Goal: Task Accomplishment & Management: Manage account settings

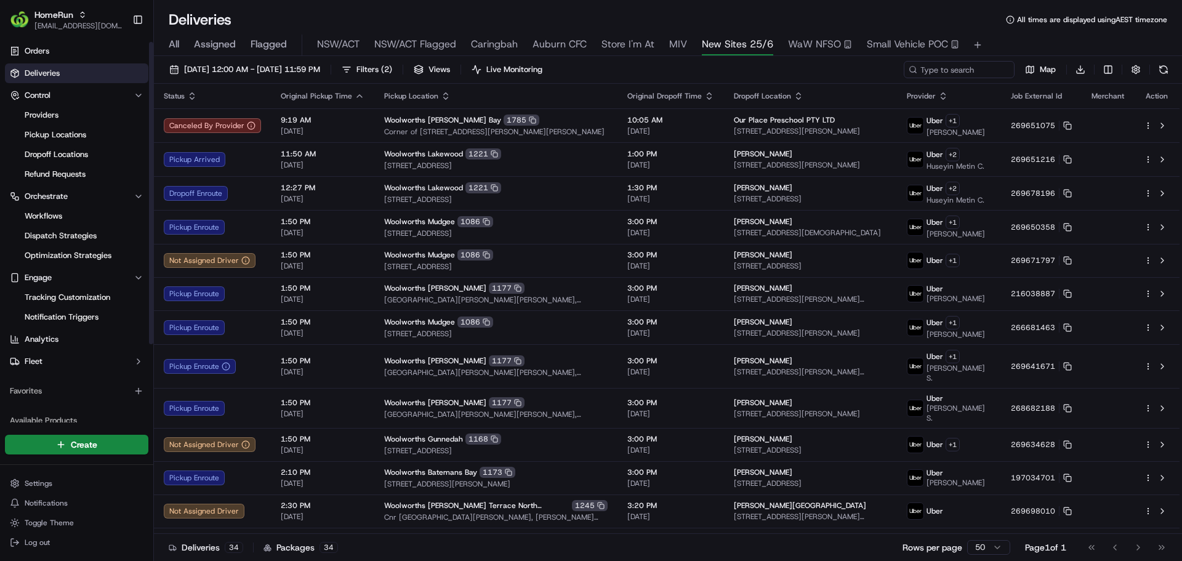
click at [50, 79] on link "Deliveries" at bounding box center [76, 73] width 143 height 20
click at [211, 60] on div "16/09/2025 12:00 AM - 16/09/2025 11:59 PM Filters ( 2 ) Views Live Monitoring M…" at bounding box center [668, 309] width 1028 height 507
click at [209, 63] on button "16/09/2025 12:00 AM - 16/09/2025 11:59 PM" at bounding box center [245, 69] width 162 height 17
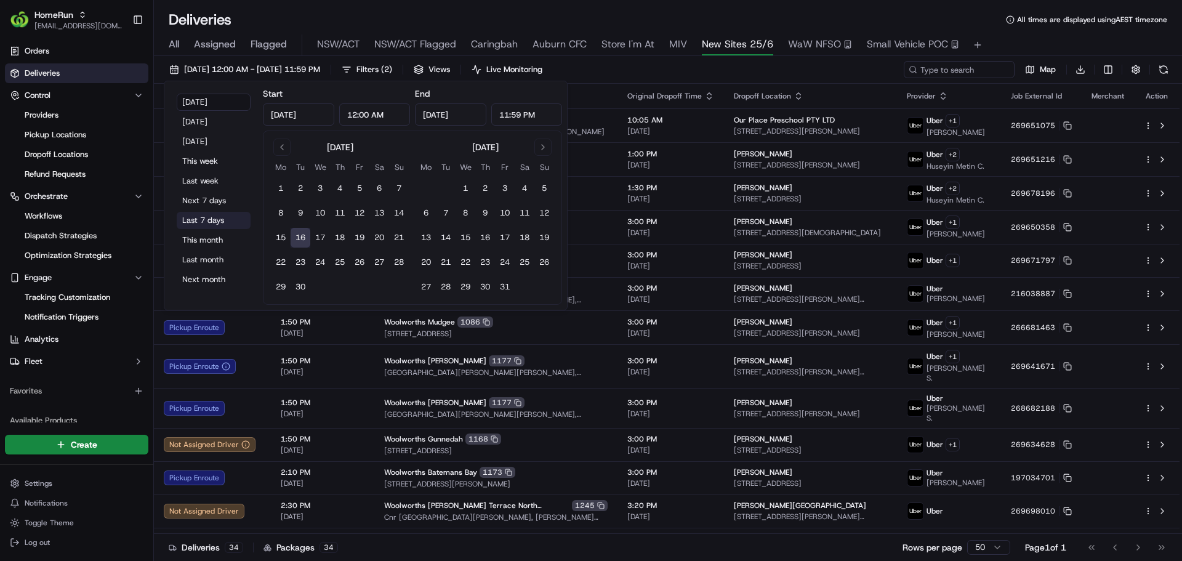
click at [195, 225] on button "Last 7 days" at bounding box center [214, 220] width 74 height 17
type input "Sep 9, 2025"
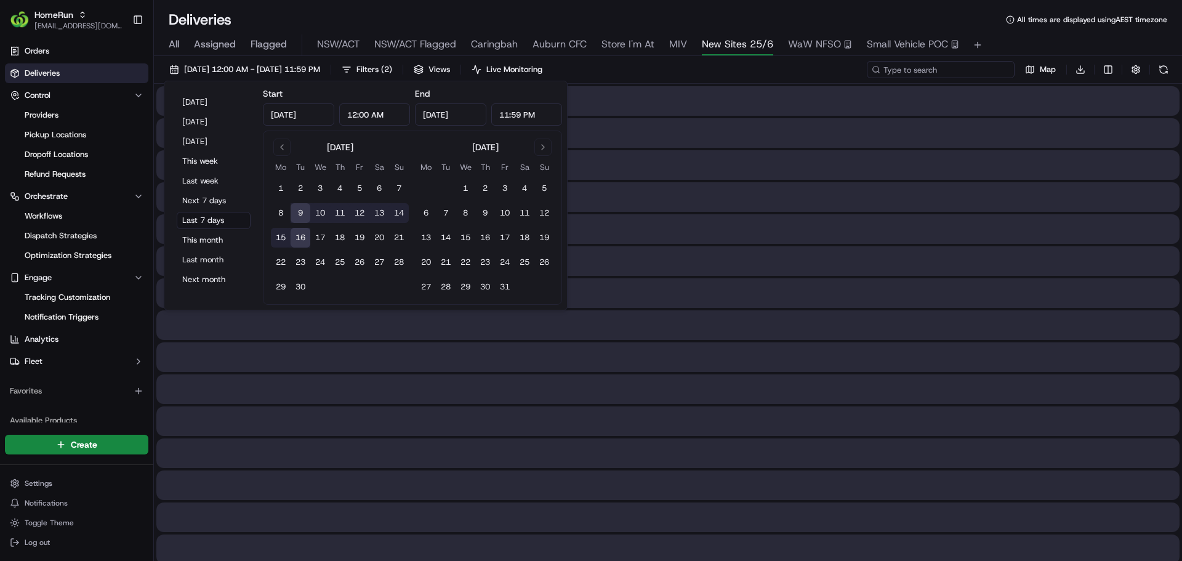
click at [985, 74] on input at bounding box center [941, 69] width 148 height 17
paste input "FPG - 924"
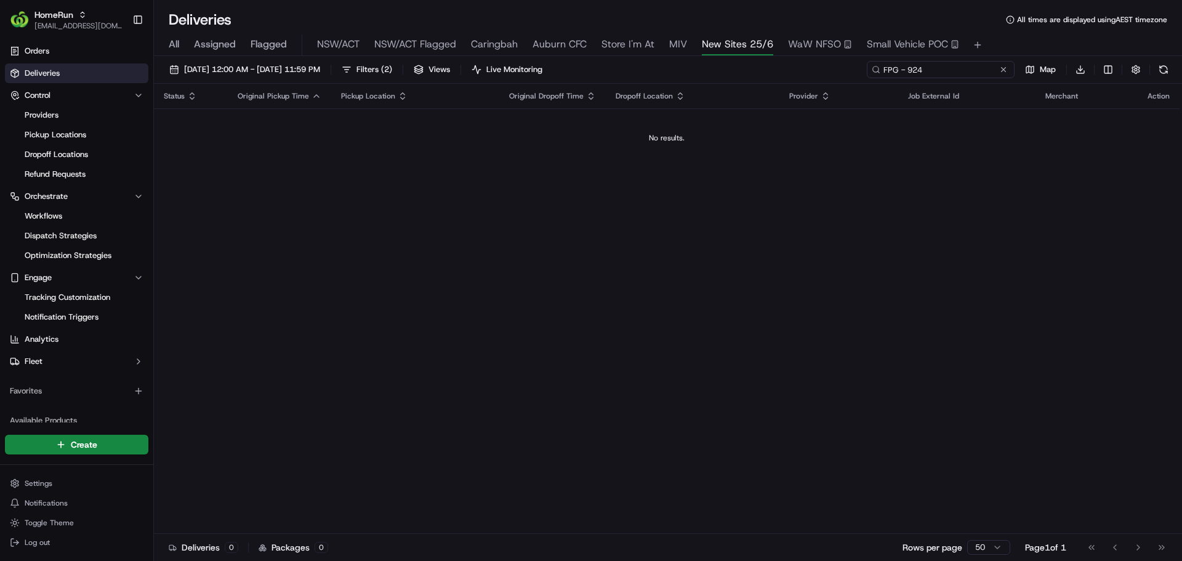
click at [907, 68] on input "FPG - 924" at bounding box center [941, 69] width 148 height 17
click at [900, 69] on input "FPG-924" at bounding box center [941, 69] width 148 height 17
type input "924"
click at [174, 42] on span "All" at bounding box center [174, 44] width 10 height 15
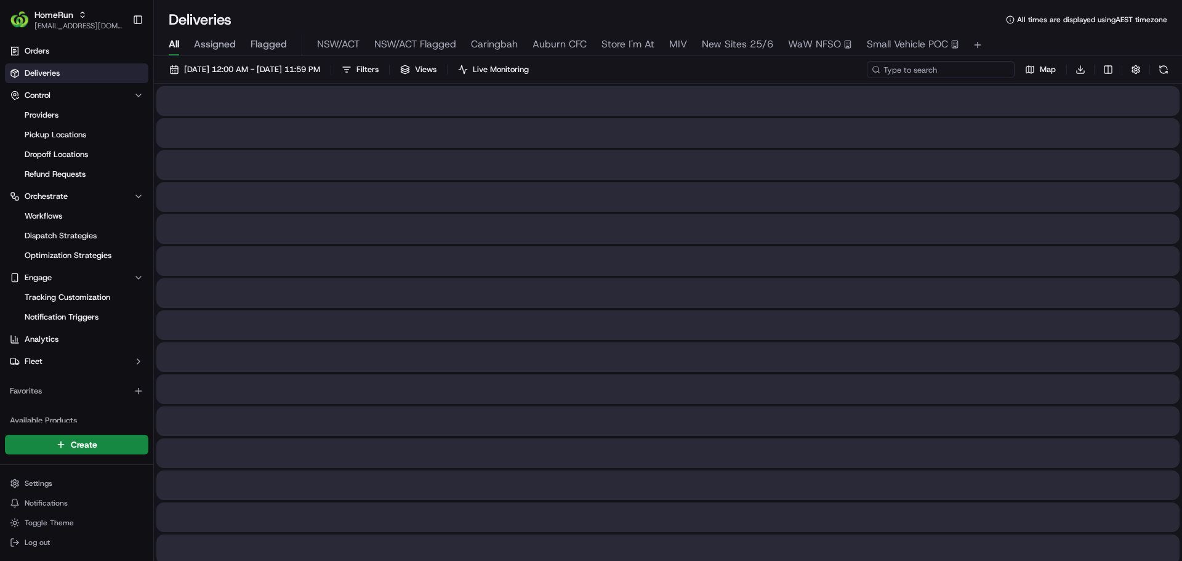
click at [928, 73] on input at bounding box center [941, 69] width 148 height 17
type input "G924"
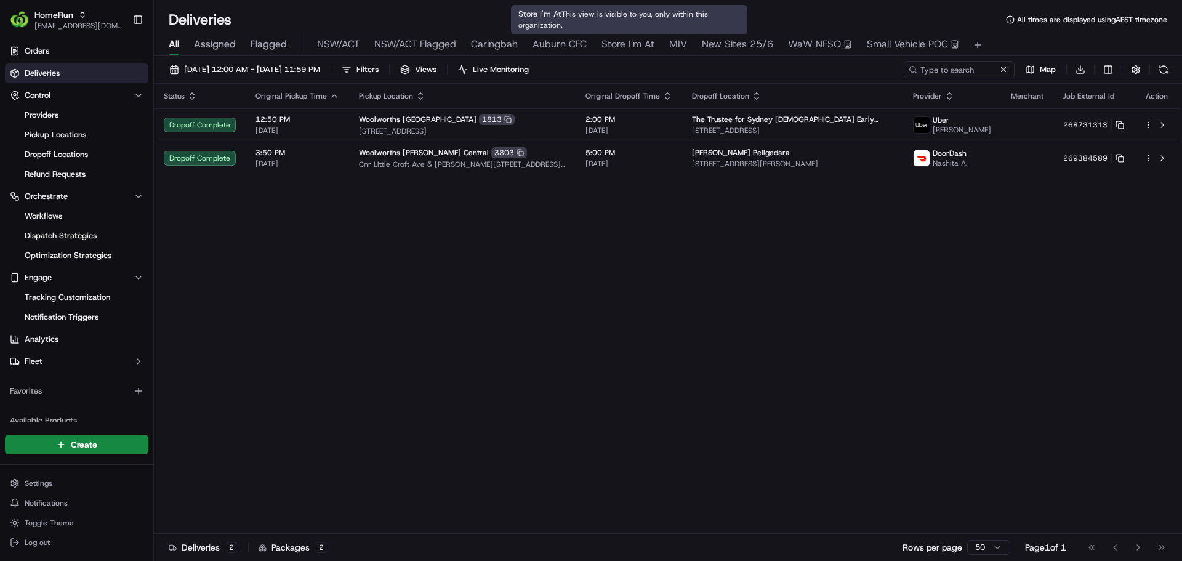
click at [636, 44] on span "Store I'm At" at bounding box center [627, 44] width 53 height 15
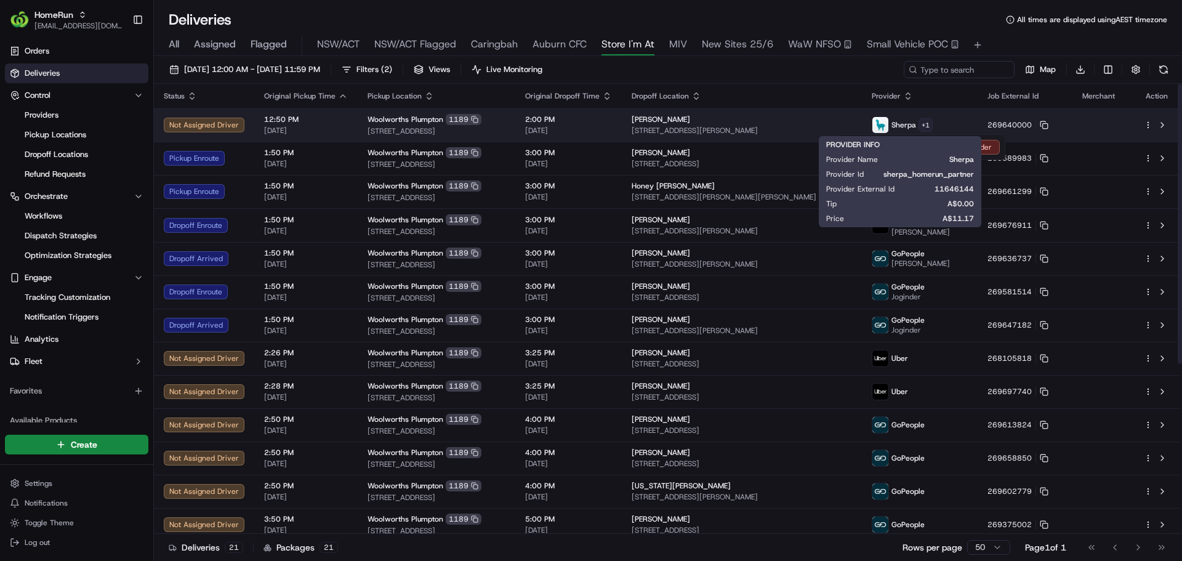
click at [923, 121] on html "HomeRun kjones6@woolworths.com.au Toggle Sidebar Orders Deliveries Control Prov…" at bounding box center [591, 280] width 1182 height 561
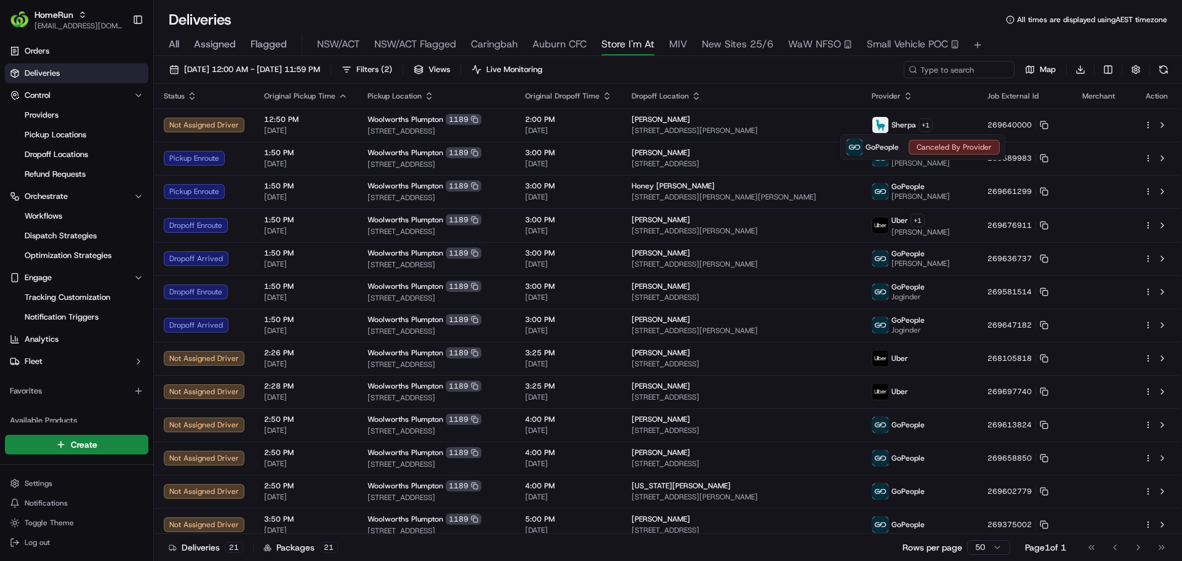
click at [852, 84] on html "HomeRun kjones6@woolworths.com.au Toggle Sidebar Orders Deliveries Control Prov…" at bounding box center [591, 280] width 1182 height 561
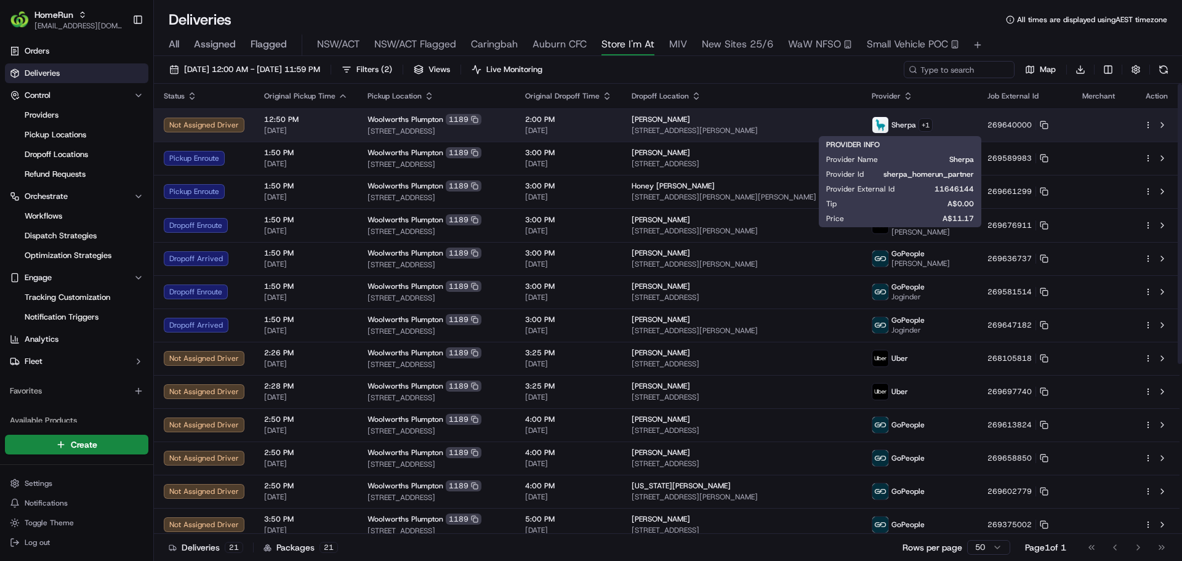
click at [1149, 124] on html "HomeRun kjones6@woolworths.com.au Toggle Sidebar Orders Deliveries Control Prov…" at bounding box center [591, 280] width 1182 height 561
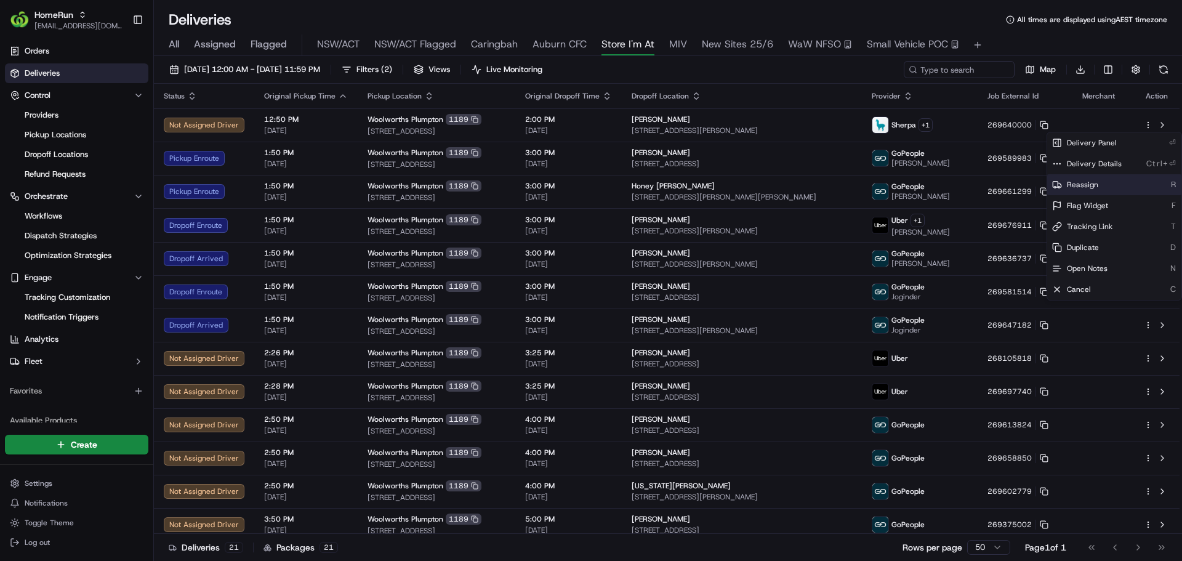
click at [1102, 182] on div "Reassign R" at bounding box center [1114, 184] width 134 height 21
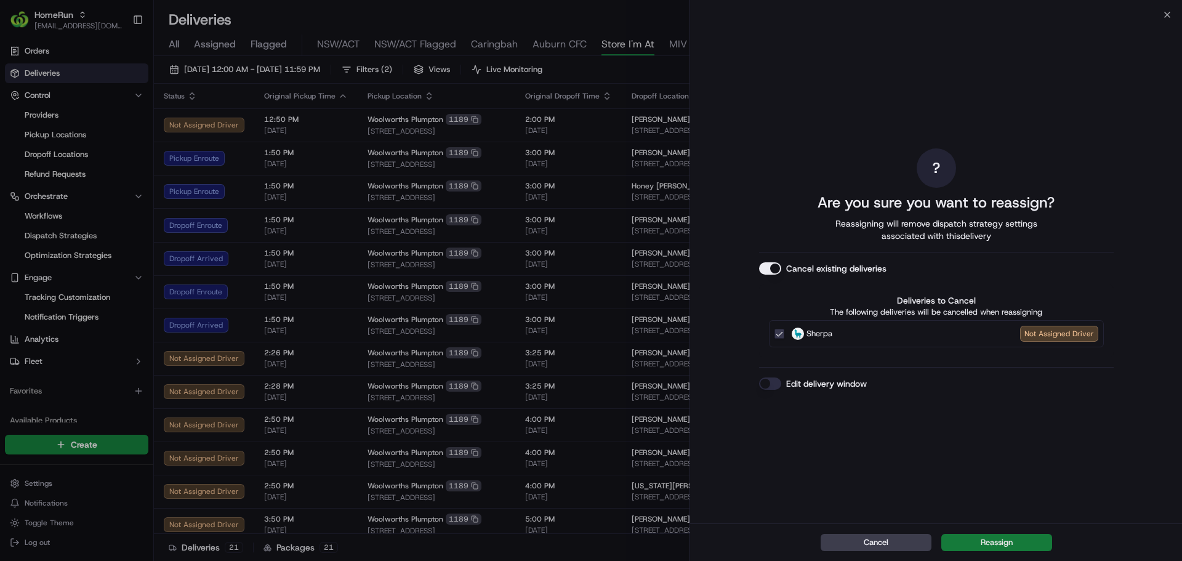
click at [985, 540] on button "Reassign" at bounding box center [996, 542] width 111 height 17
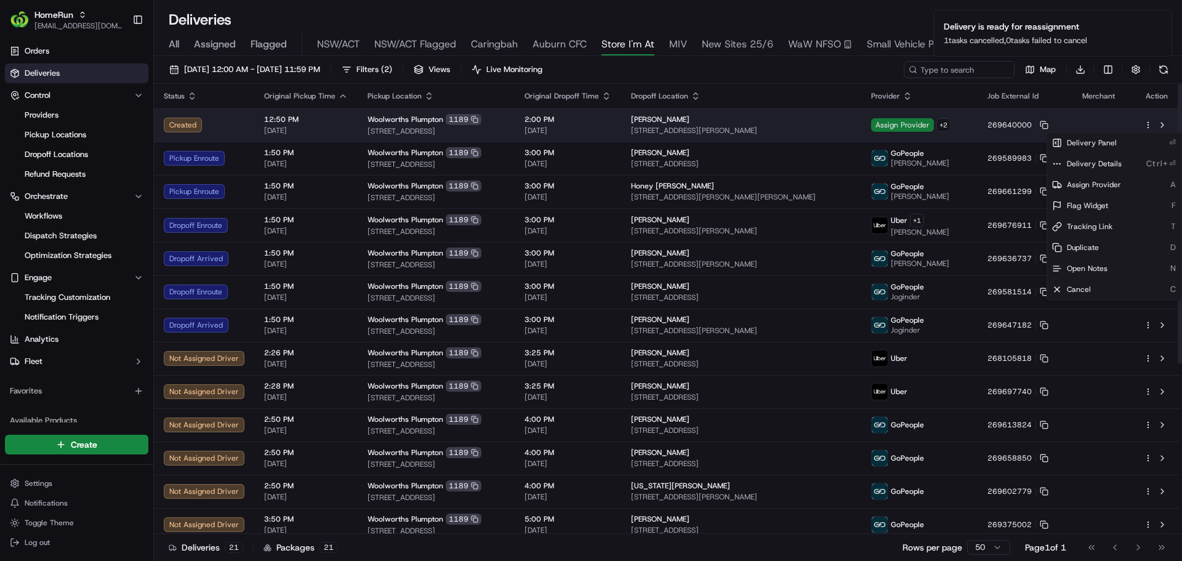
click at [920, 127] on span "Assign Provider" at bounding box center [902, 125] width 63 height 14
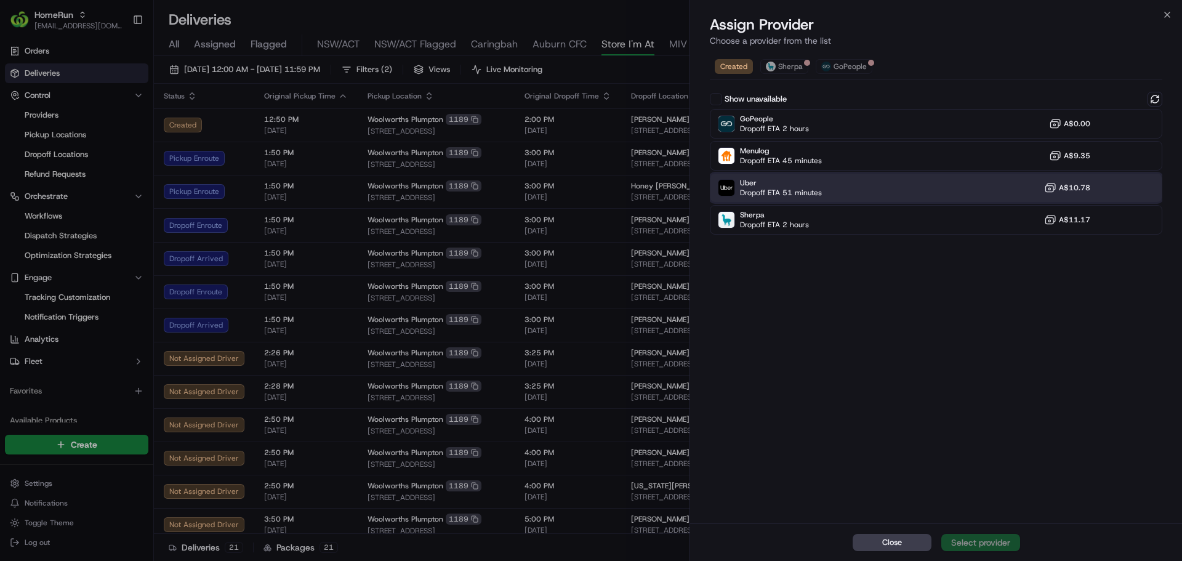
click at [806, 193] on span "Dropoff ETA 51 minutes" at bounding box center [781, 193] width 82 height 10
click at [979, 542] on div "Assign Provider" at bounding box center [980, 542] width 60 height 12
click at [918, 539] on button "Close" at bounding box center [891, 542] width 79 height 17
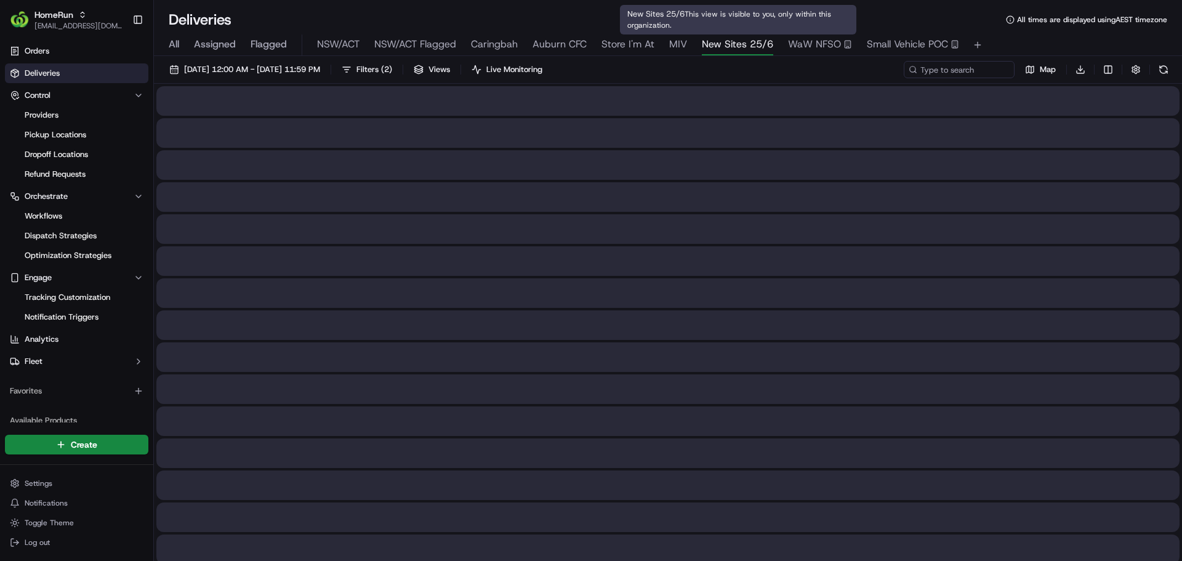
click at [707, 44] on span "New Sites 25/6" at bounding box center [737, 44] width 71 height 15
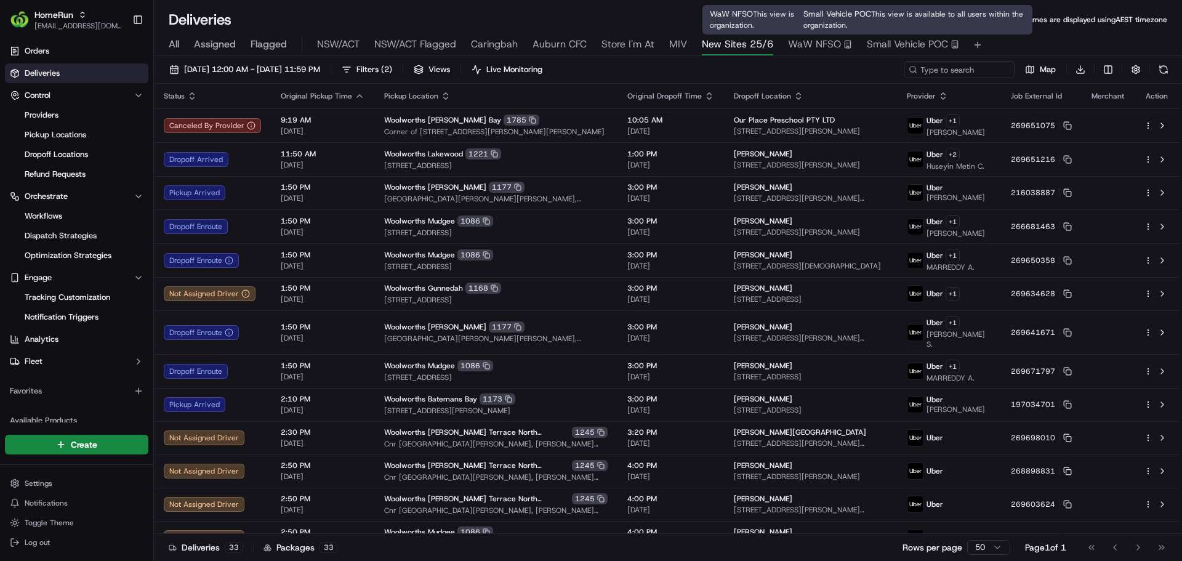
click at [869, 44] on span "Small Vehicle POC" at bounding box center [907, 44] width 81 height 15
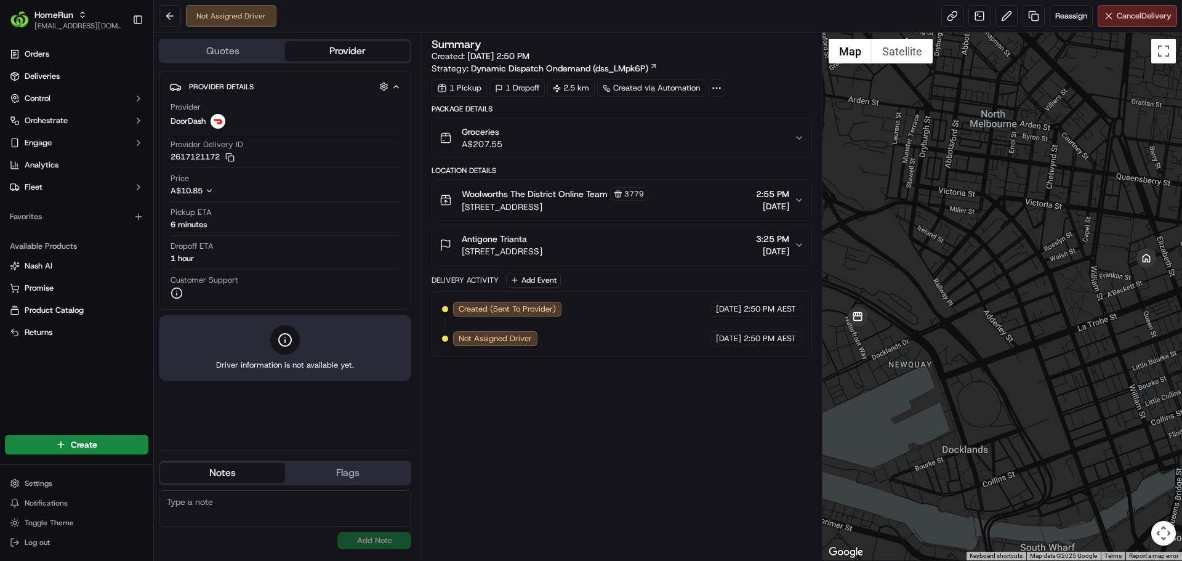
click at [725, 91] on div at bounding box center [716, 87] width 17 height 17
